Goal: Check status: Check status

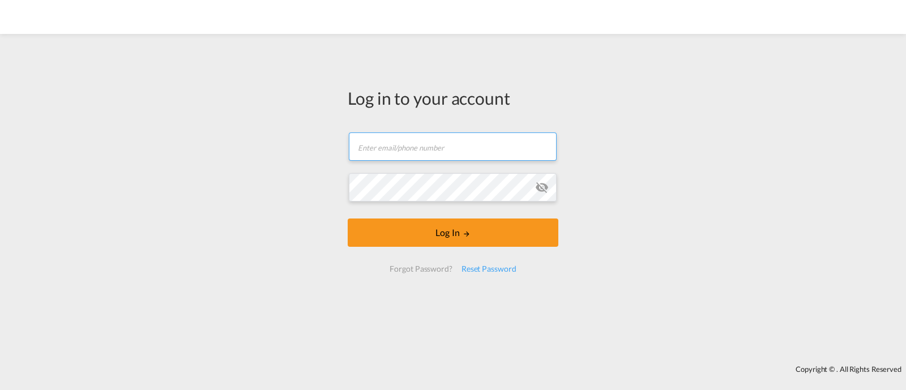
type input "[EMAIL_ADDRESS][DOMAIN_NAME]"
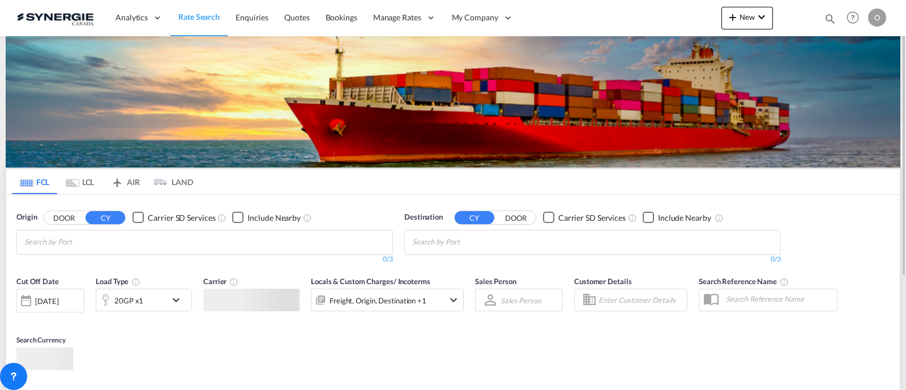
click at [829, 20] on div "Bookings Quotes Enquiries Help Resources Product Release O My Profile Logout" at bounding box center [853, 17] width 72 height 35
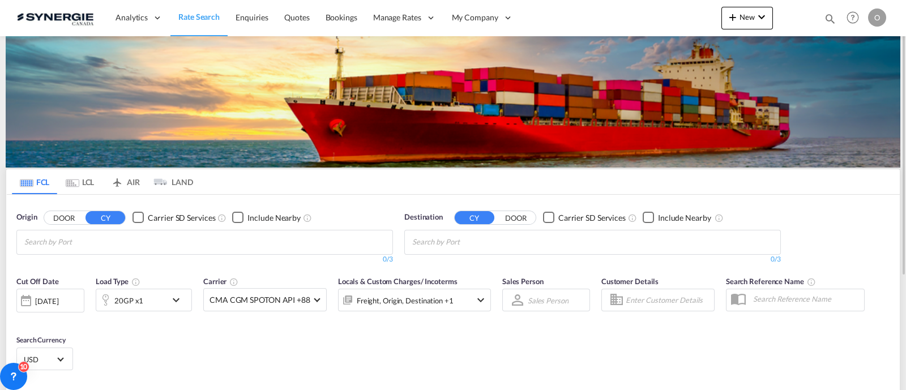
click at [823, 20] on md-icon "icon-magnify" at bounding box center [829, 18] width 12 height 12
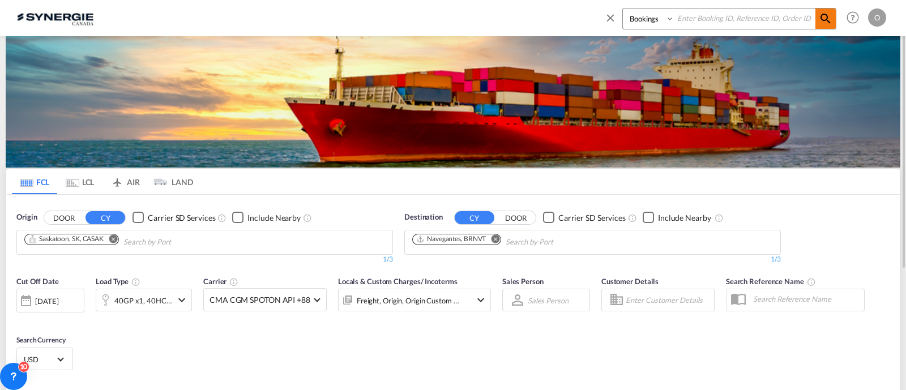
click at [828, 18] on md-icon "icon-magnify" at bounding box center [825, 19] width 14 height 14
click at [655, 29] on div "Bookings Quotes Enquiries" at bounding box center [720, 21] width 232 height 27
click at [649, 27] on select "Bookings Quotes Enquiries" at bounding box center [650, 18] width 54 height 20
select select "Quotes"
click at [623, 8] on select "Bookings Quotes Enquiries" at bounding box center [650, 18] width 54 height 20
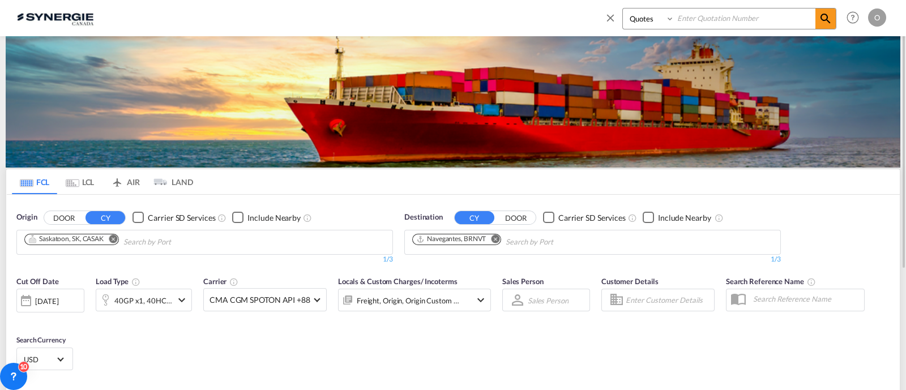
click at [710, 12] on input at bounding box center [744, 18] width 141 height 20
paste input "SYC000014371"
type input "SYC000014371"
click at [823, 18] on md-icon "icon-magnify" at bounding box center [825, 19] width 14 height 14
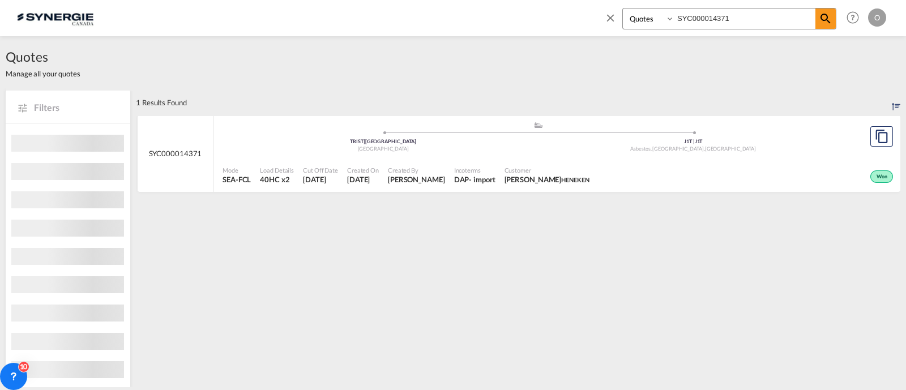
click at [570, 182] on span "[PERSON_NAME] HENEKEN" at bounding box center [546, 179] width 85 height 10
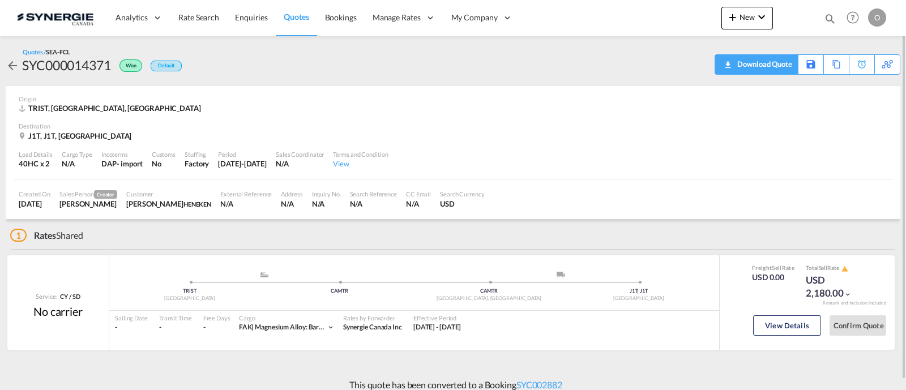
click at [775, 65] on div "Download Quote" at bounding box center [763, 64] width 58 height 18
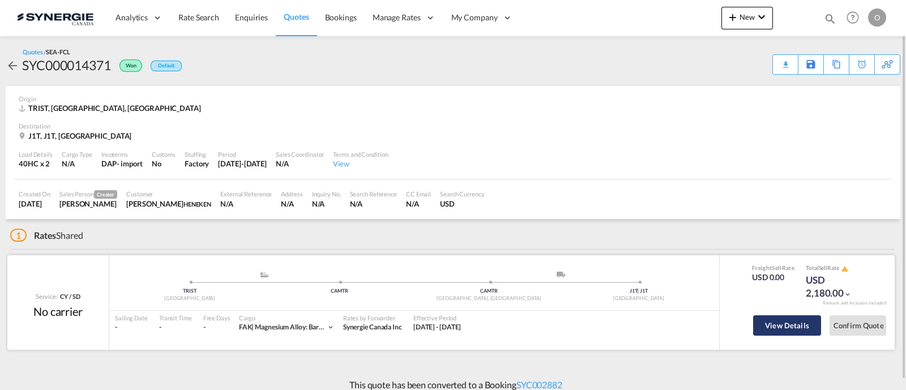
click at [806, 327] on button "View Details" at bounding box center [787, 325] width 68 height 20
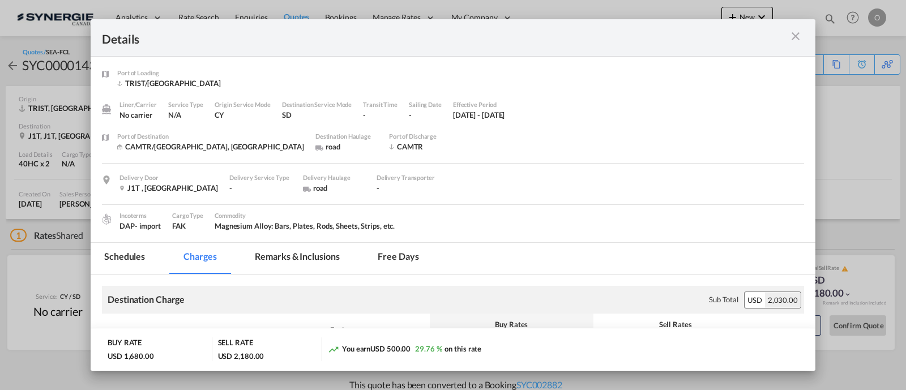
click at [274, 253] on md-tab-item "Remarks & Inclusions" at bounding box center [296, 258] width 111 height 31
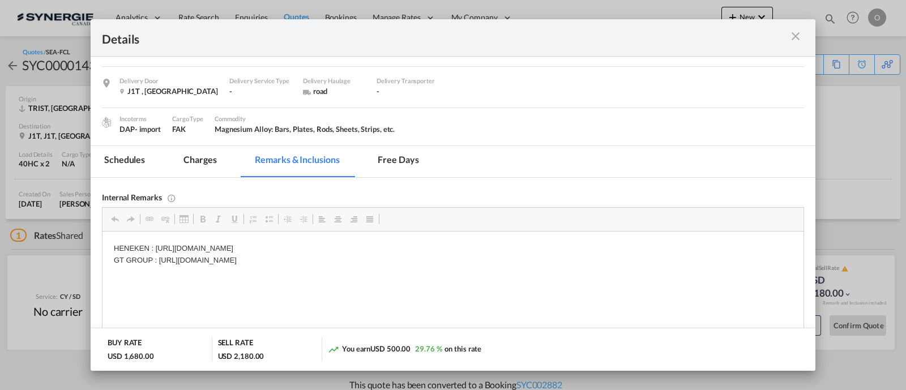
scroll to position [141, 0]
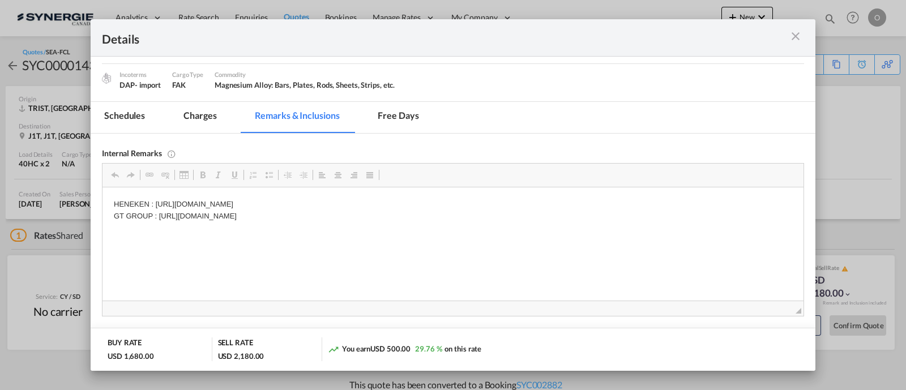
drag, startPoint x: 459, startPoint y: 215, endPoint x: 156, endPoint y: 219, distance: 303.4
click at [156, 219] on p "HENEKEN : https://app.frontapp.com/open/msg_1havbjgv?key=Kg0PgDUwZWDMqvOFO208iP…" at bounding box center [453, 211] width 678 height 24
copy p ": https://app.frontapp.com/open/msg_1gusxo3z?key=_aU5X0jj_AANKPI72kzsFen3td7V4M…"
click at [790, 34] on md-icon "icon-close m-3 fg-AAA8AD cursor" at bounding box center [795, 36] width 14 height 14
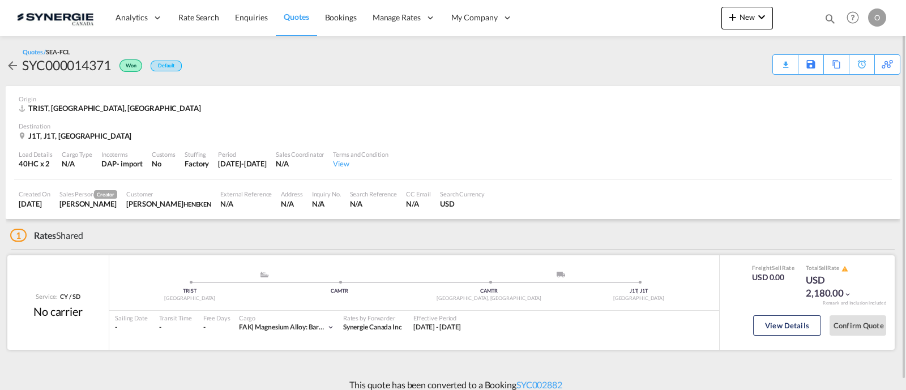
scroll to position [9, 0]
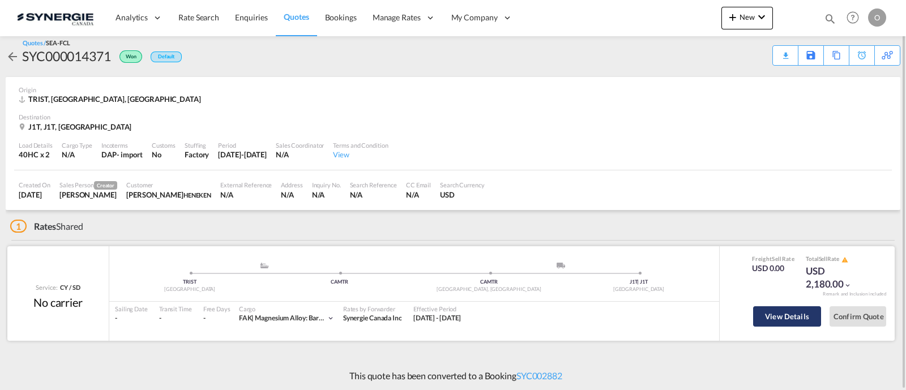
click at [778, 310] on button "View Details" at bounding box center [787, 316] width 68 height 20
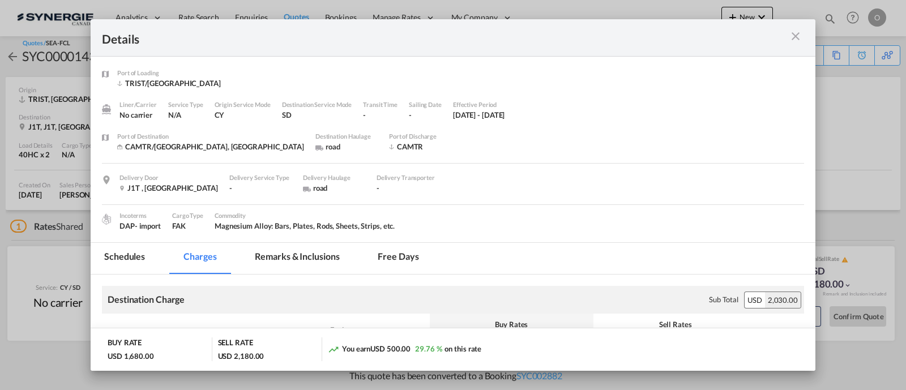
click at [286, 255] on md-tab-item "Remarks & Inclusions" at bounding box center [296, 258] width 111 height 31
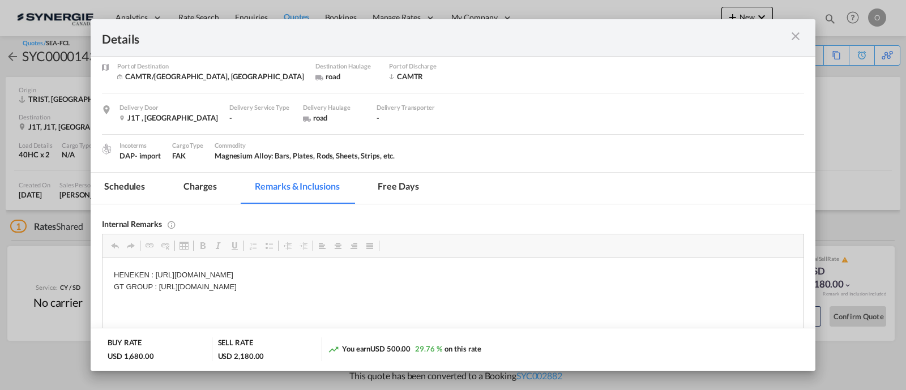
scroll to position [94, 0]
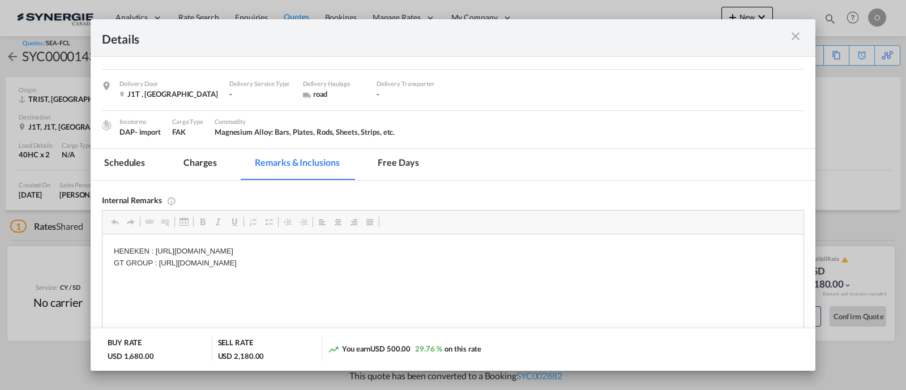
drag, startPoint x: 466, startPoint y: 264, endPoint x: 401, endPoint y: 268, distance: 65.7
drag, startPoint x: 462, startPoint y: 266, endPoint x: 162, endPoint y: 261, distance: 300.0
click at [160, 261] on p "HENEKEN : https://app.frontapp.com/open/msg_1havbjgv?key=Kg0PgDUwZWDMqvOFO208iP…" at bounding box center [453, 258] width 678 height 24
copy p "https://app.frontapp.com/open/msg_1gusxo3z?key=_aU5X0jj_AANKPI72kzsFen3td7V4MCB"
